Goal: Navigation & Orientation: Find specific page/section

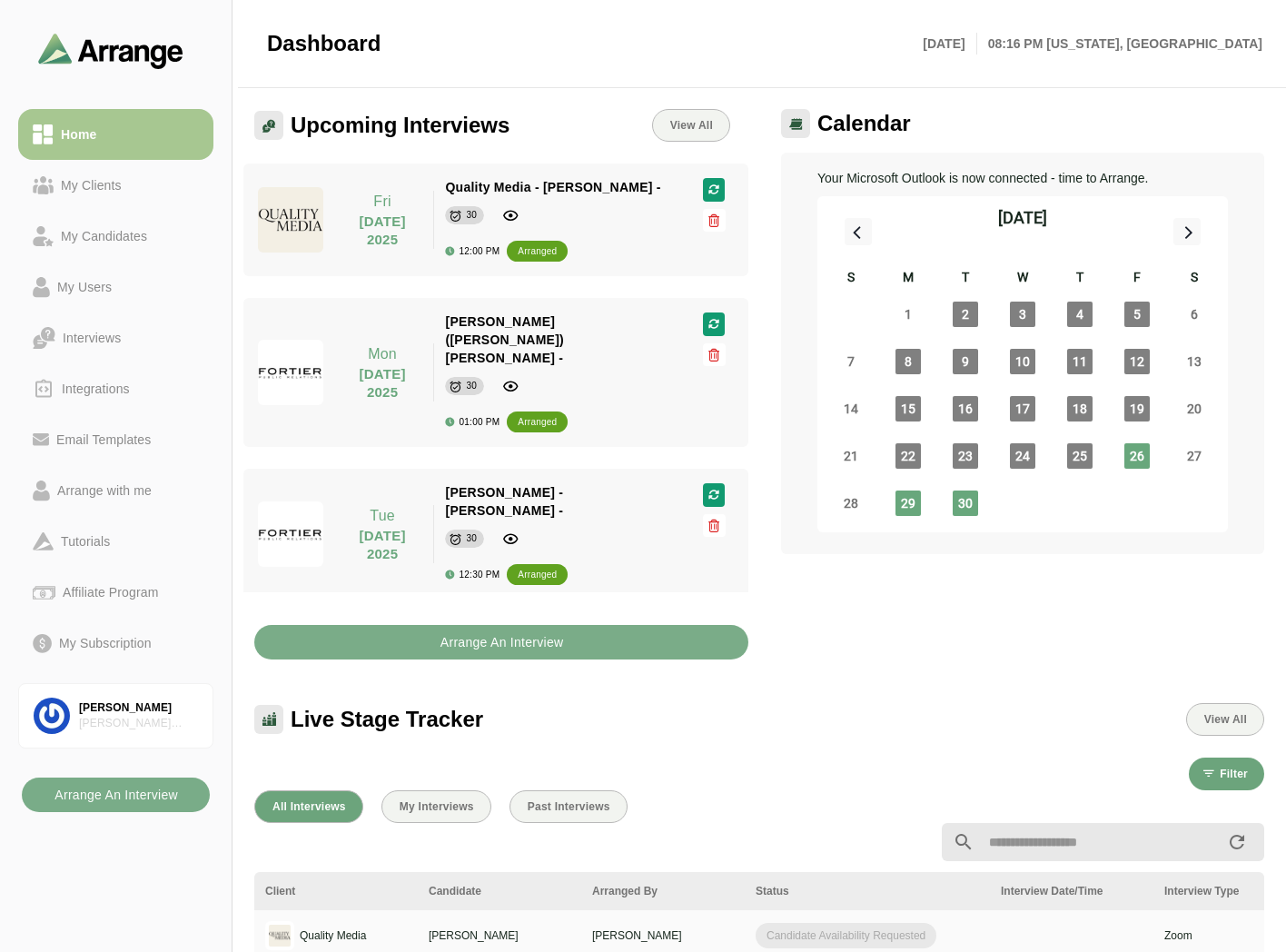
scroll to position [702, 0]
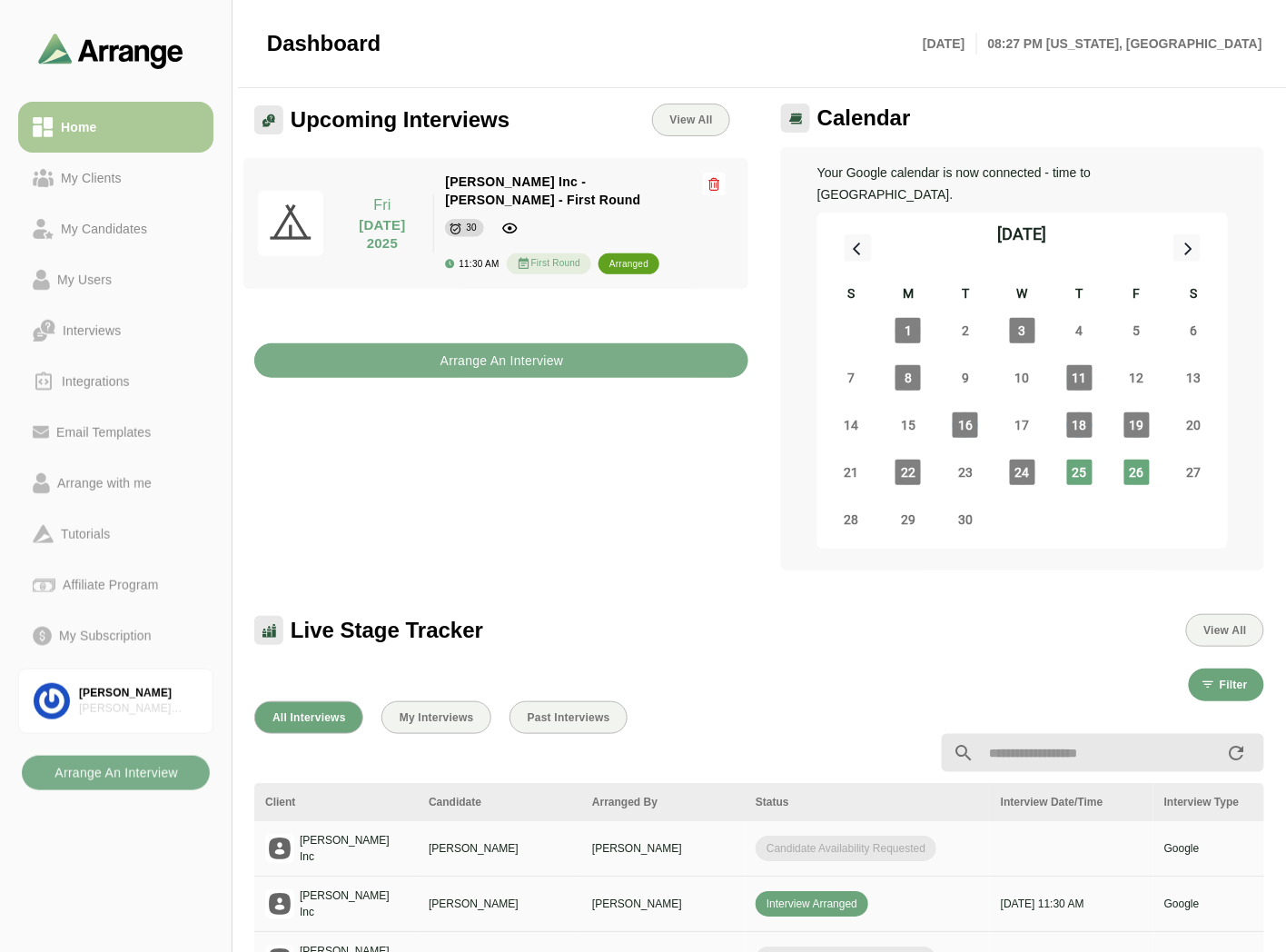
click at [96, 164] on link "My Clients" at bounding box center [115, 177] width 195 height 51
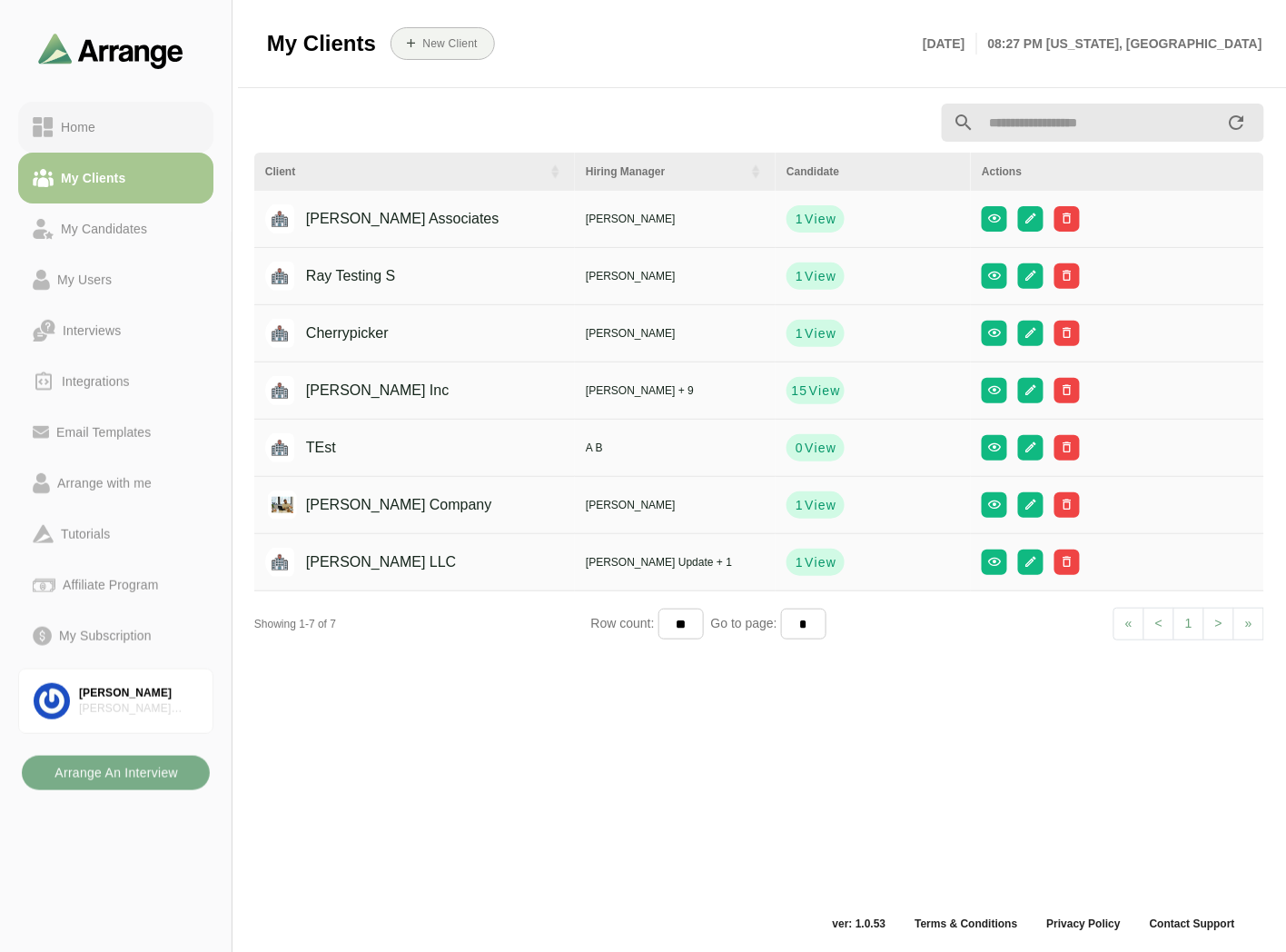
click at [110, 119] on div "Home" at bounding box center [115, 127] width 166 height 22
